Goal: Task Accomplishment & Management: Use online tool/utility

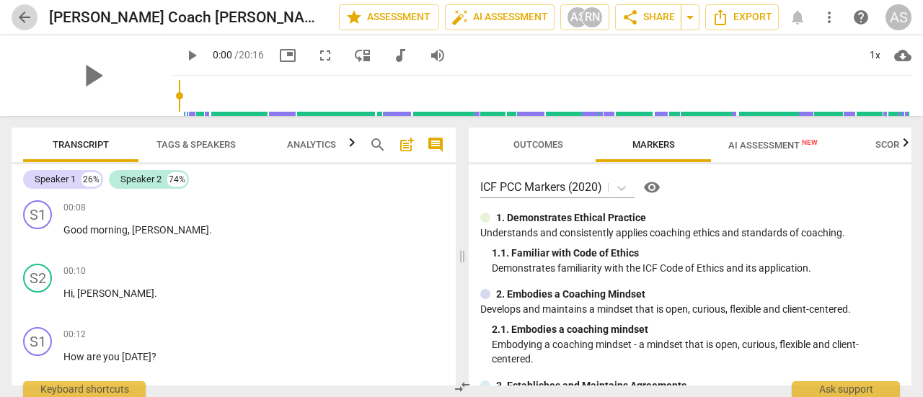
click at [26, 15] on span "arrow_back" at bounding box center [24, 17] width 17 height 17
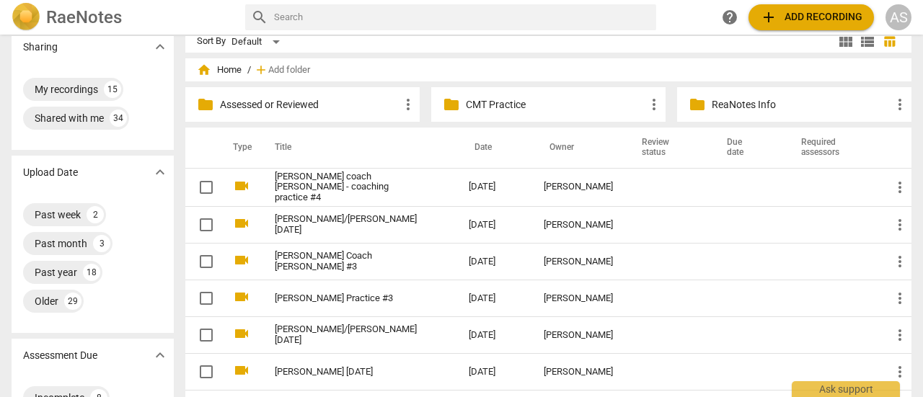
scroll to position [14, 0]
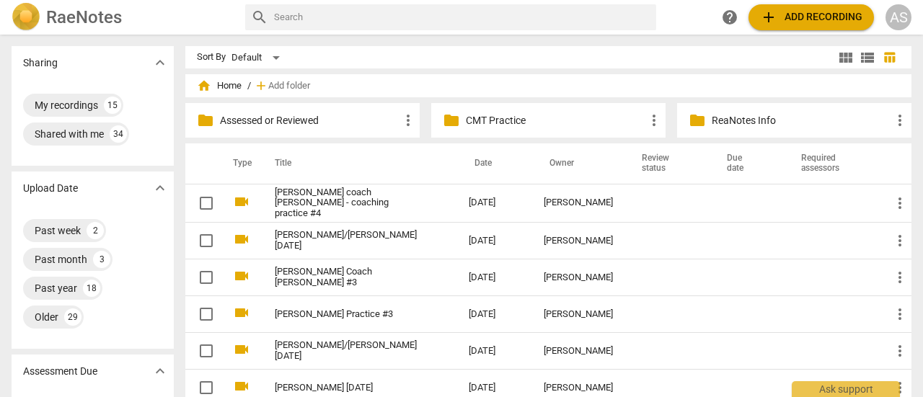
click at [818, 16] on span "add Add recording" at bounding box center [811, 17] width 102 height 17
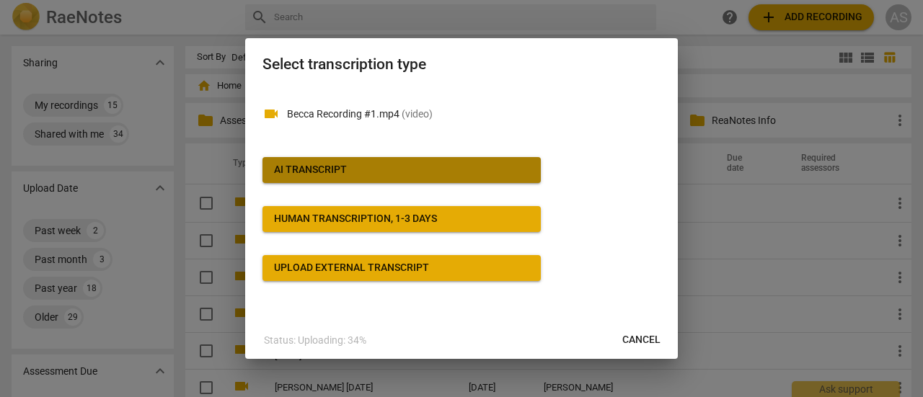
click at [391, 167] on span "AI Transcript" at bounding box center [401, 170] width 255 height 14
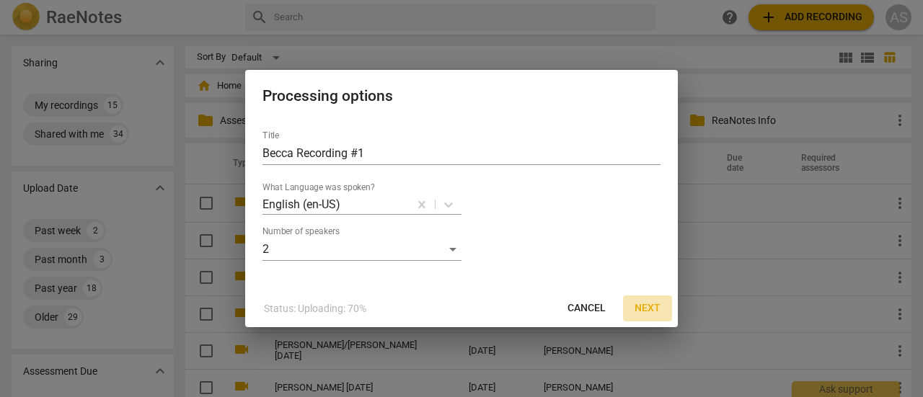
click at [643, 303] on span "Next" at bounding box center [647, 308] width 26 height 14
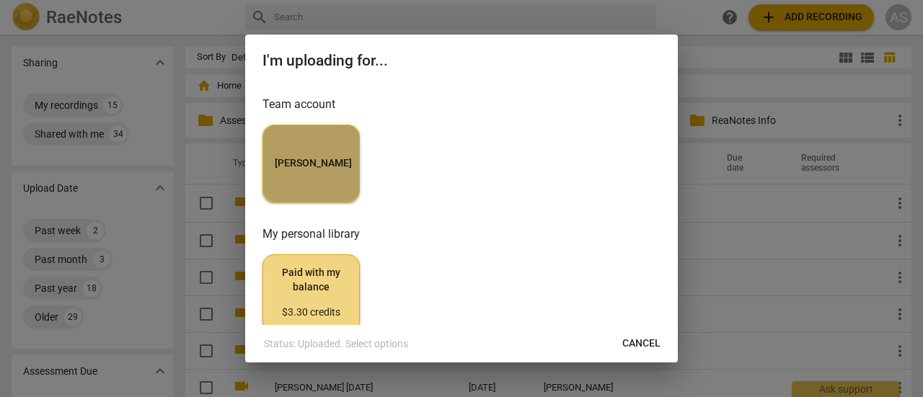
click at [307, 165] on span "[PERSON_NAME]" at bounding box center [311, 163] width 73 height 14
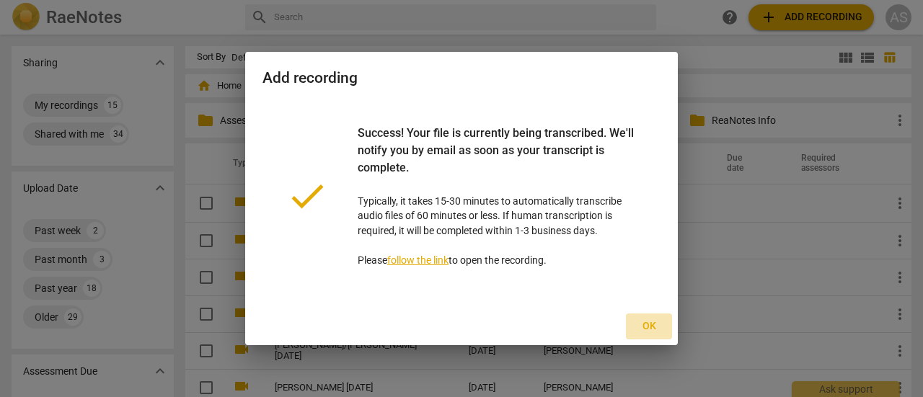
click at [652, 327] on span "Ok" at bounding box center [648, 326] width 23 height 14
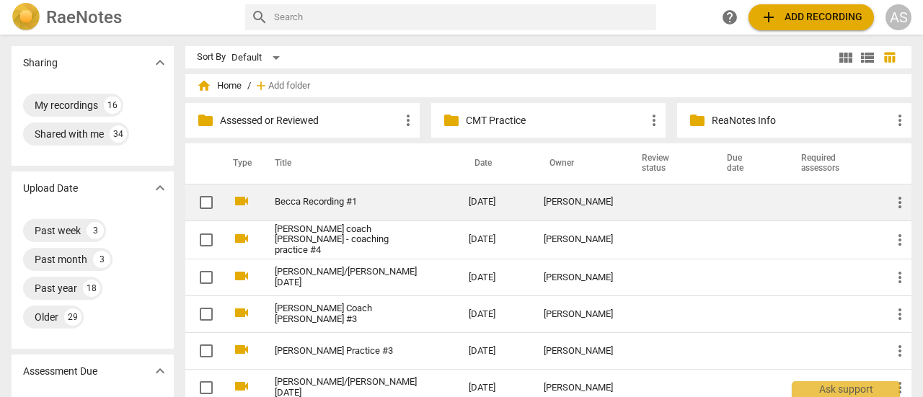
click at [327, 204] on link "Becca Recording #1" at bounding box center [346, 202] width 142 height 11
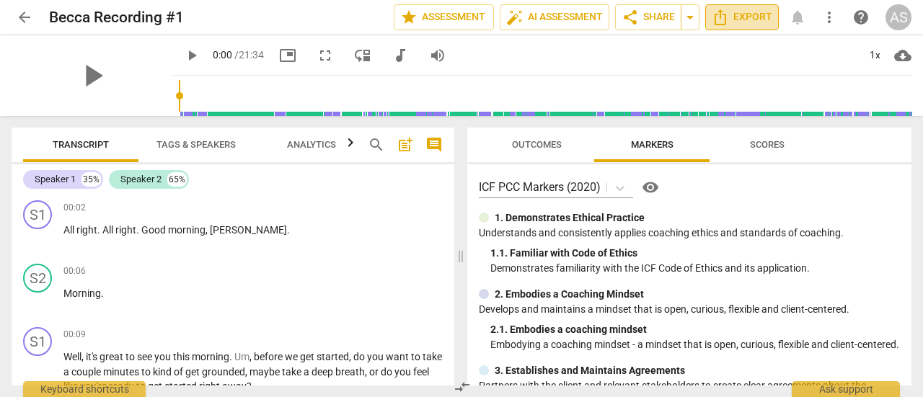
click at [742, 17] on span "Export" at bounding box center [741, 17] width 61 height 17
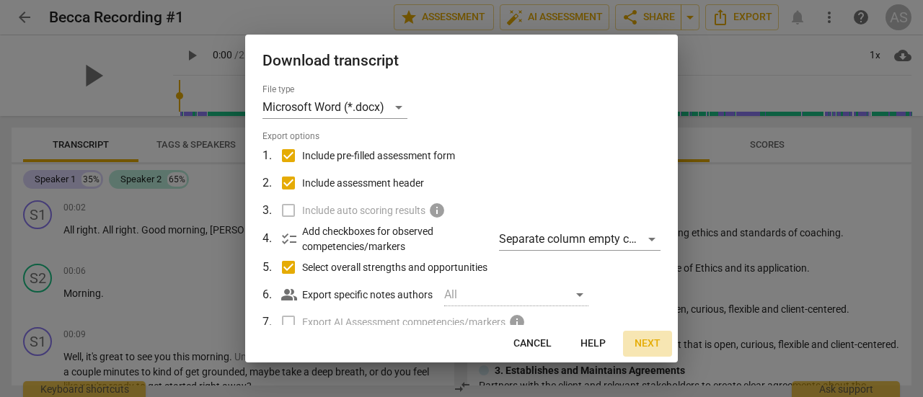
click at [643, 347] on span "Next" at bounding box center [647, 344] width 26 height 14
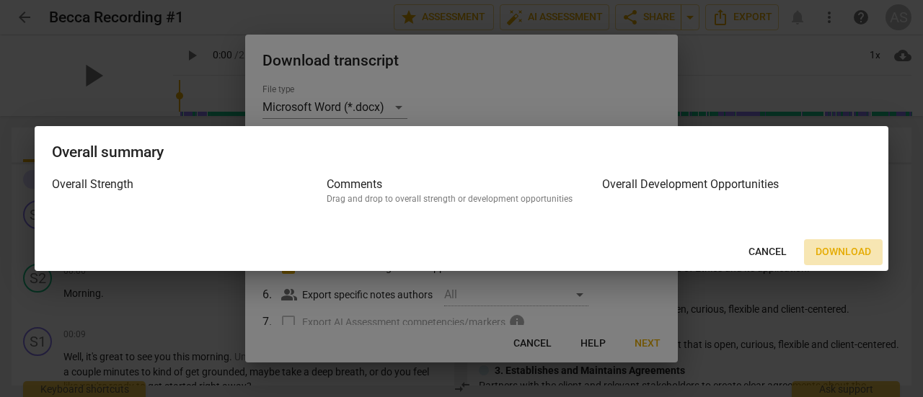
click at [846, 254] on span "Download" at bounding box center [843, 252] width 56 height 14
